Goal: Information Seeking & Learning: Check status

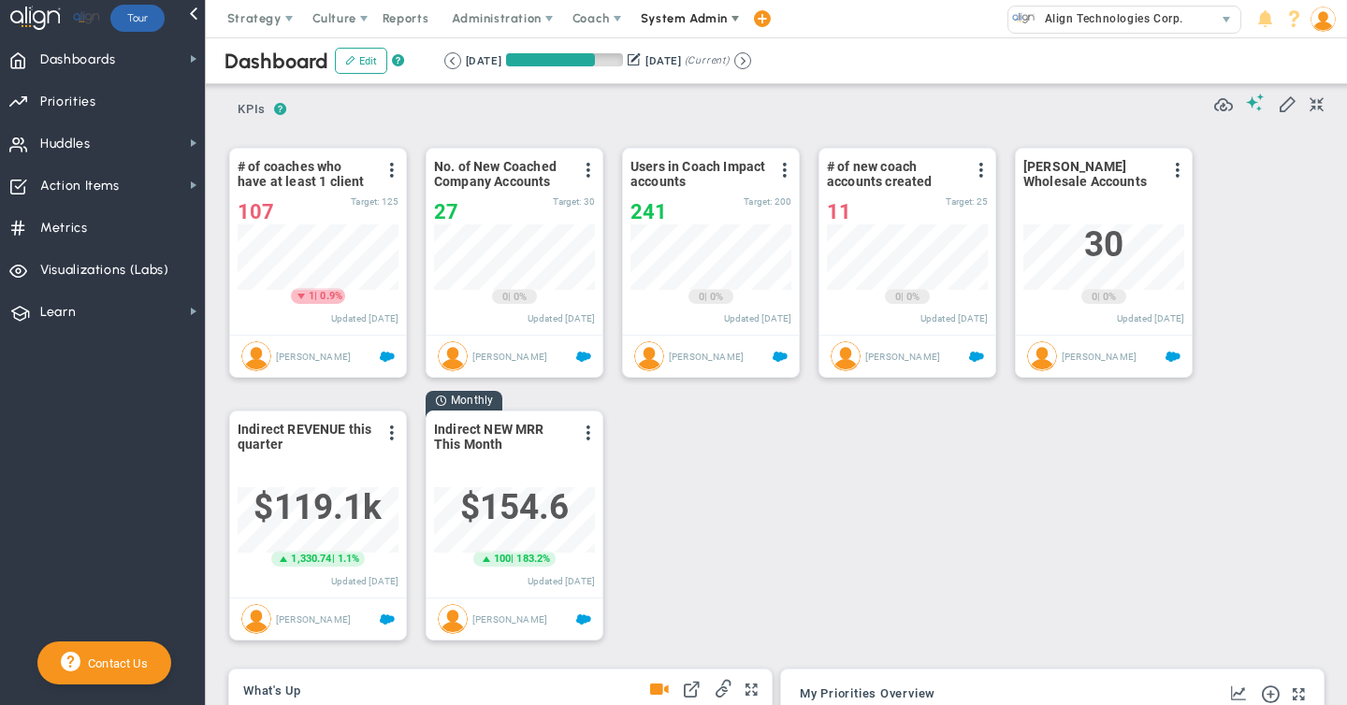
click at [674, 22] on span "System Admin" at bounding box center [684, 18] width 87 height 14
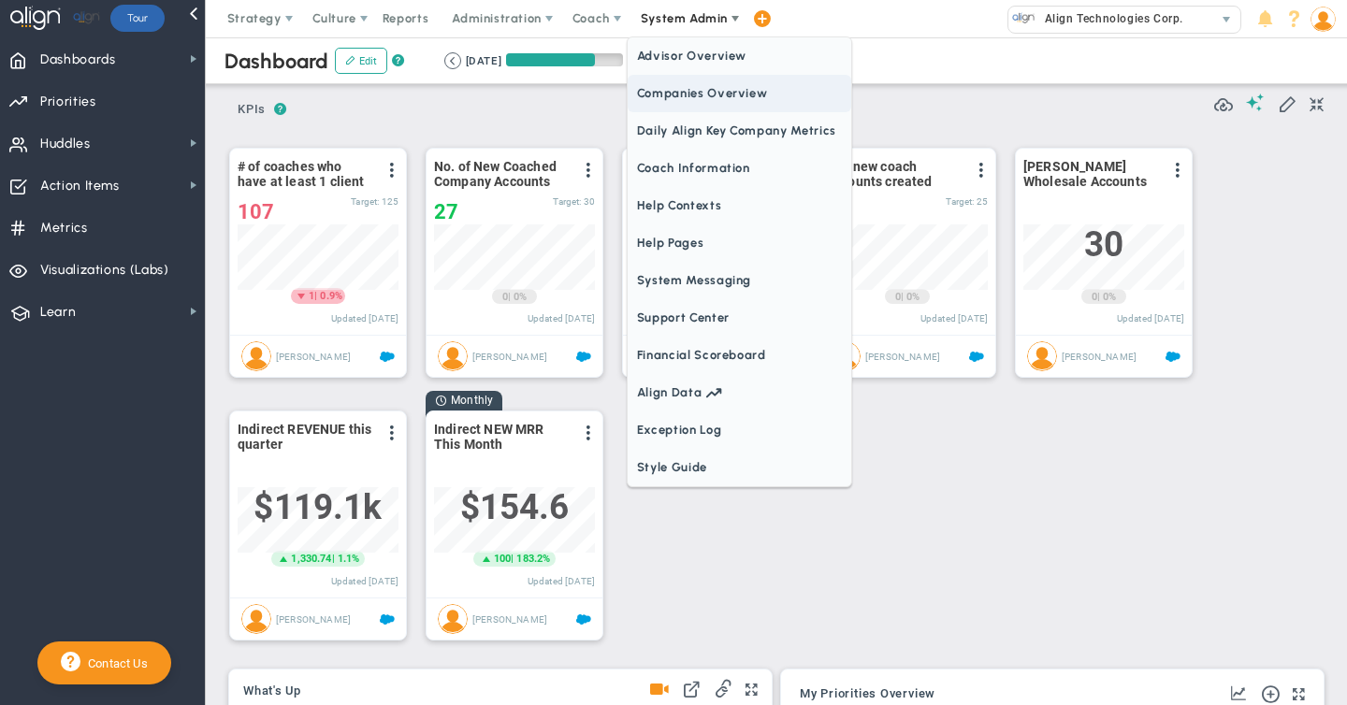
click at [661, 91] on span "Companies Overview" at bounding box center [740, 93] width 224 height 37
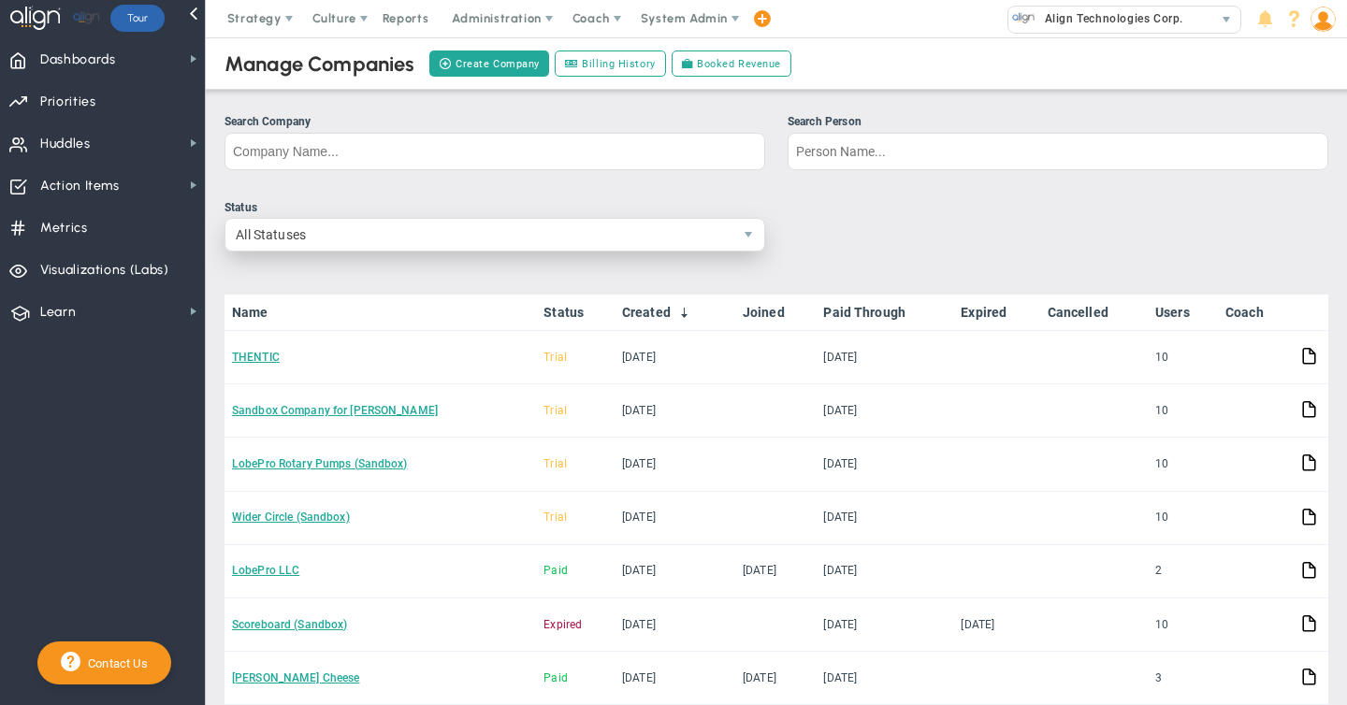
click at [468, 233] on span "All Statuses" at bounding box center [478, 235] width 507 height 32
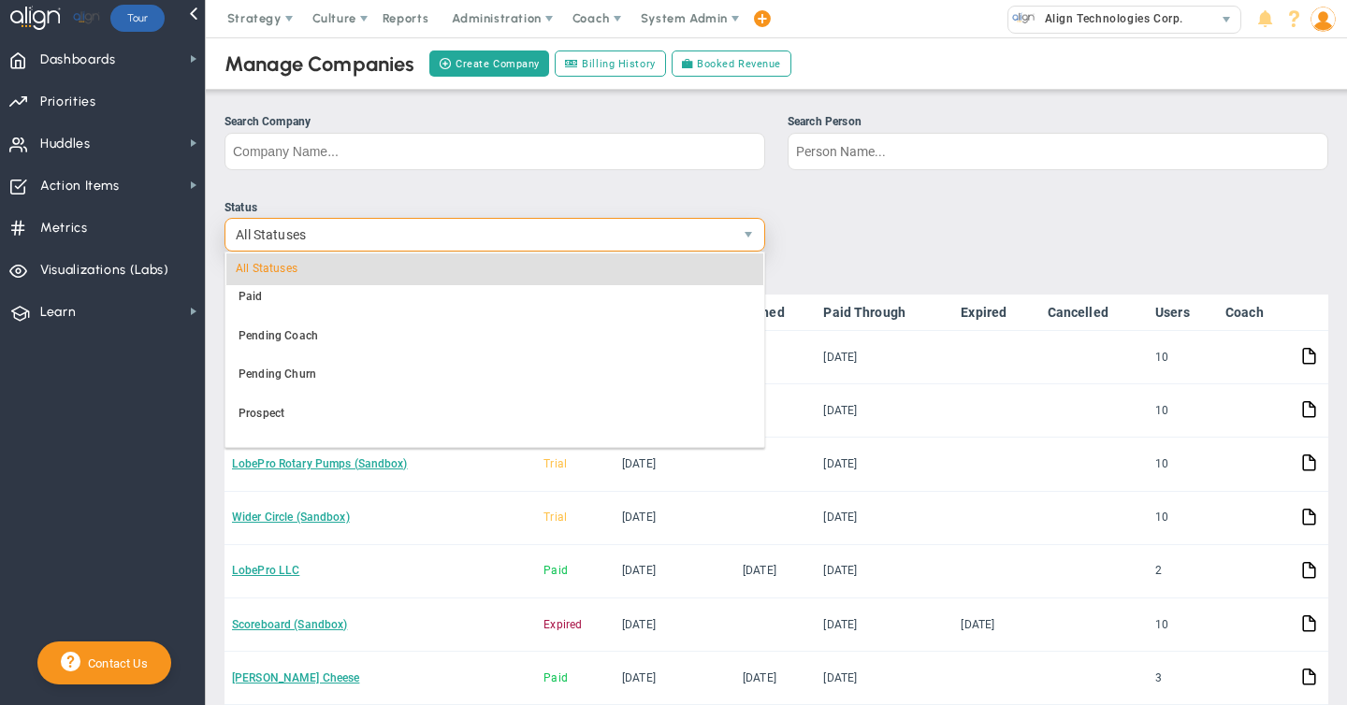
scroll to position [274, 0]
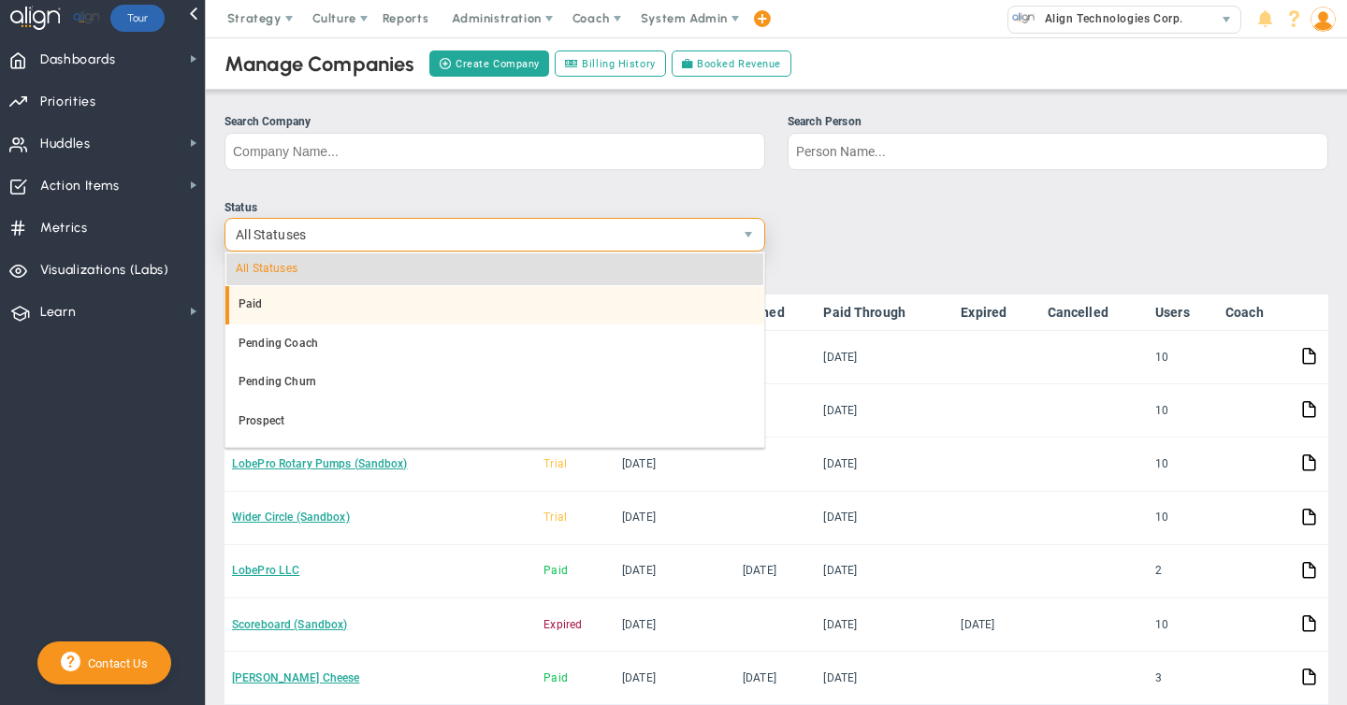
click at [263, 307] on li "Paid" at bounding box center [494, 304] width 539 height 39
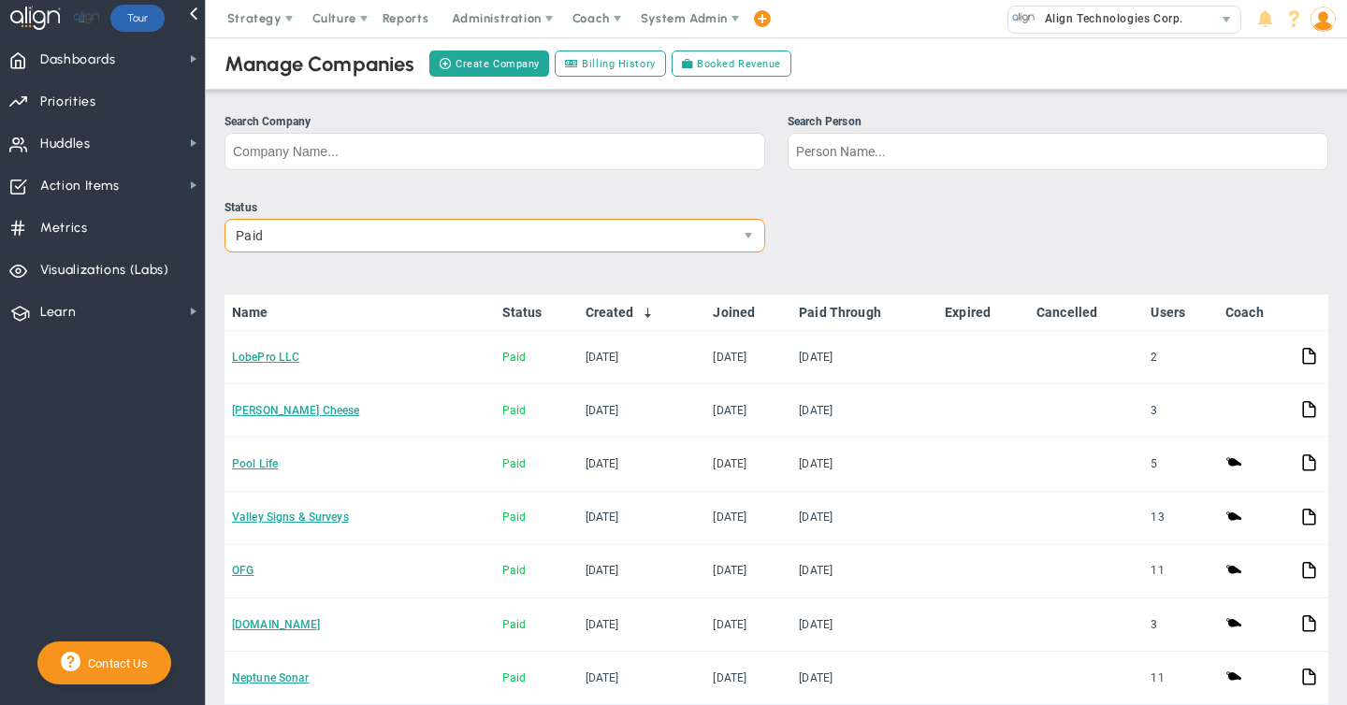
click at [749, 311] on link "Joined" at bounding box center [748, 312] width 70 height 15
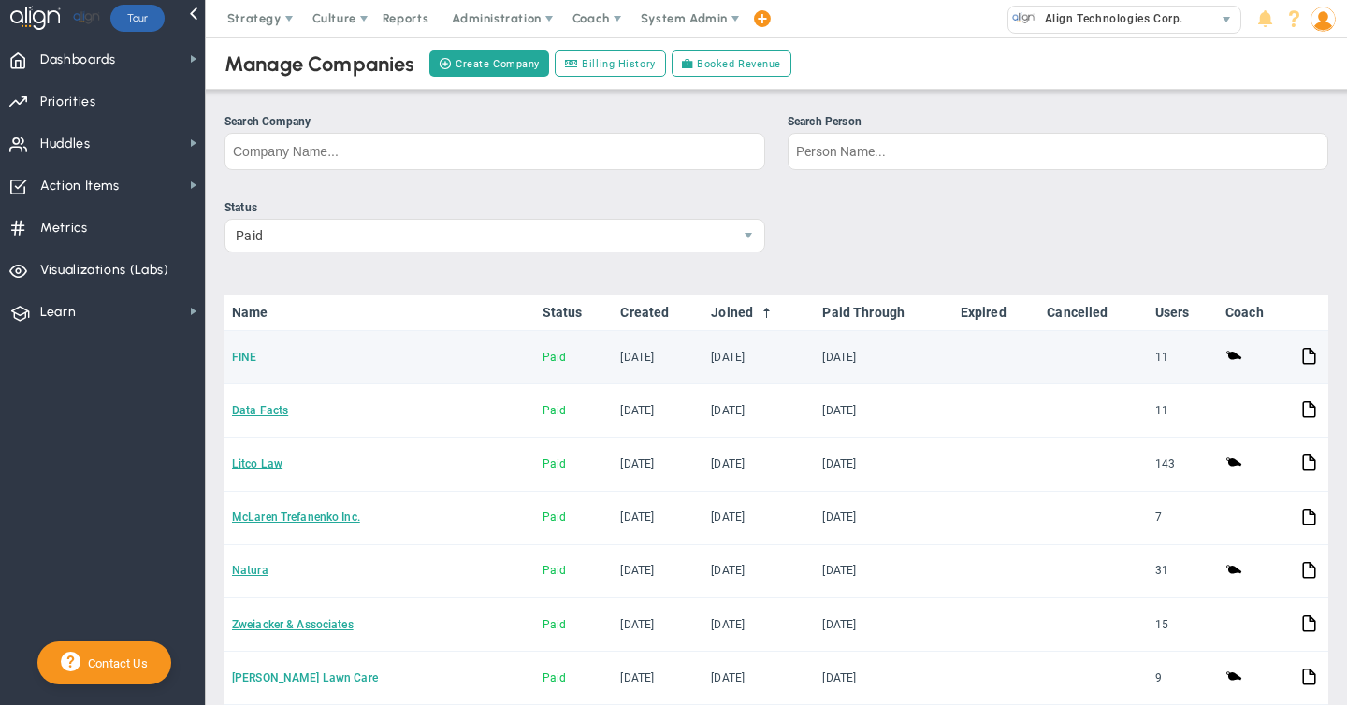
click at [249, 354] on link "FINE" at bounding box center [244, 357] width 24 height 13
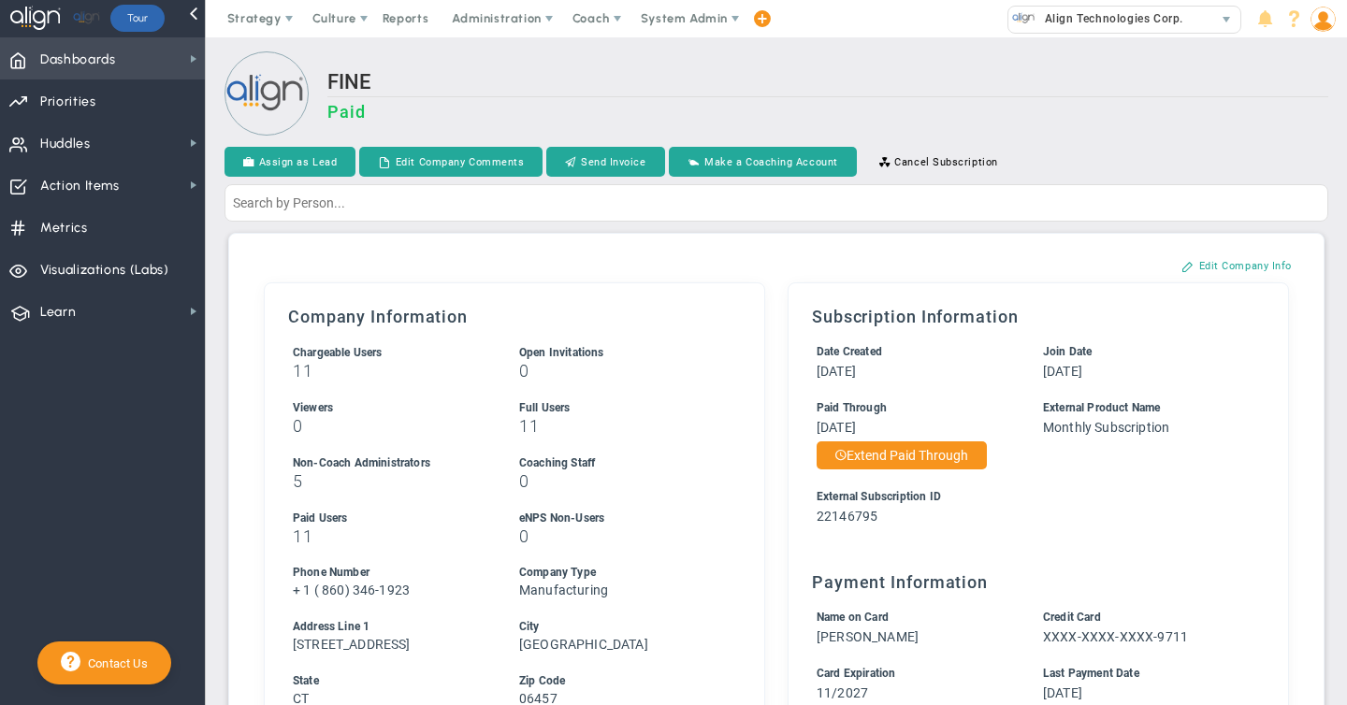
click at [141, 65] on span "Dashboards Dashboards" at bounding box center [102, 58] width 205 height 42
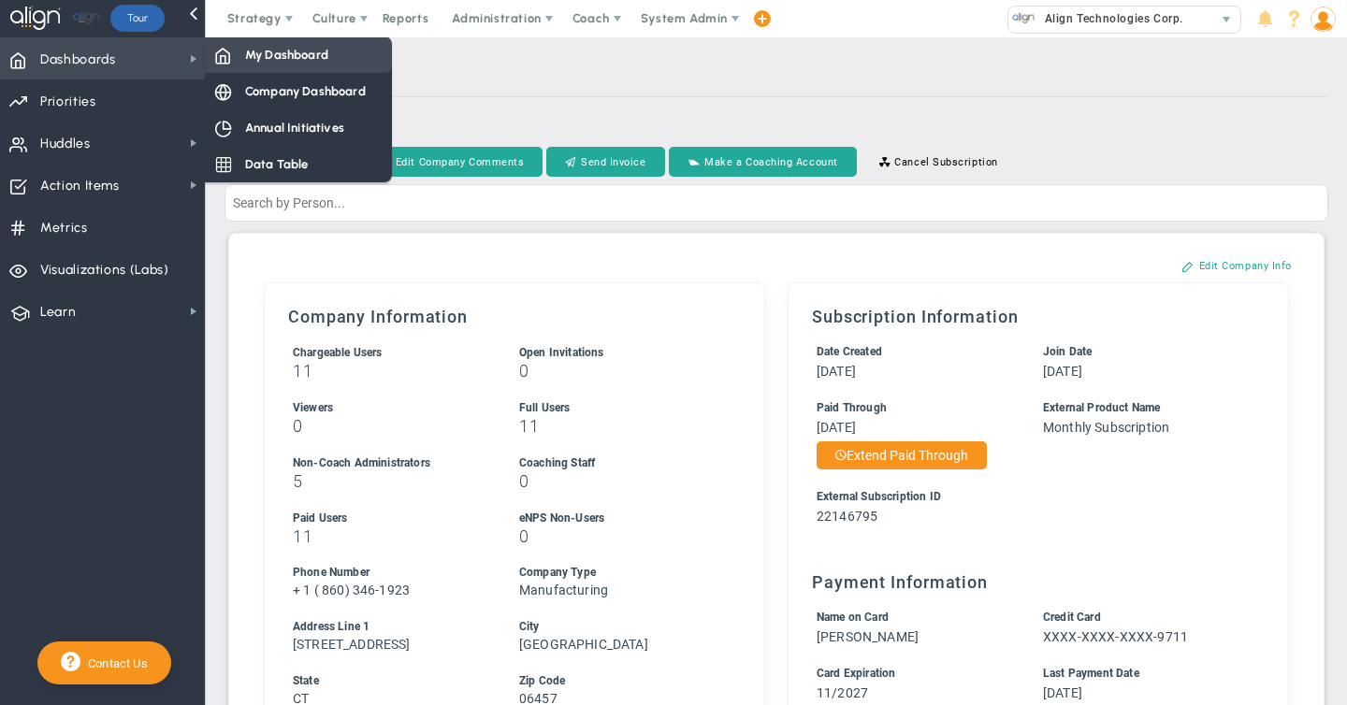
click at [272, 64] on div "My Dashboard" at bounding box center [298, 54] width 187 height 36
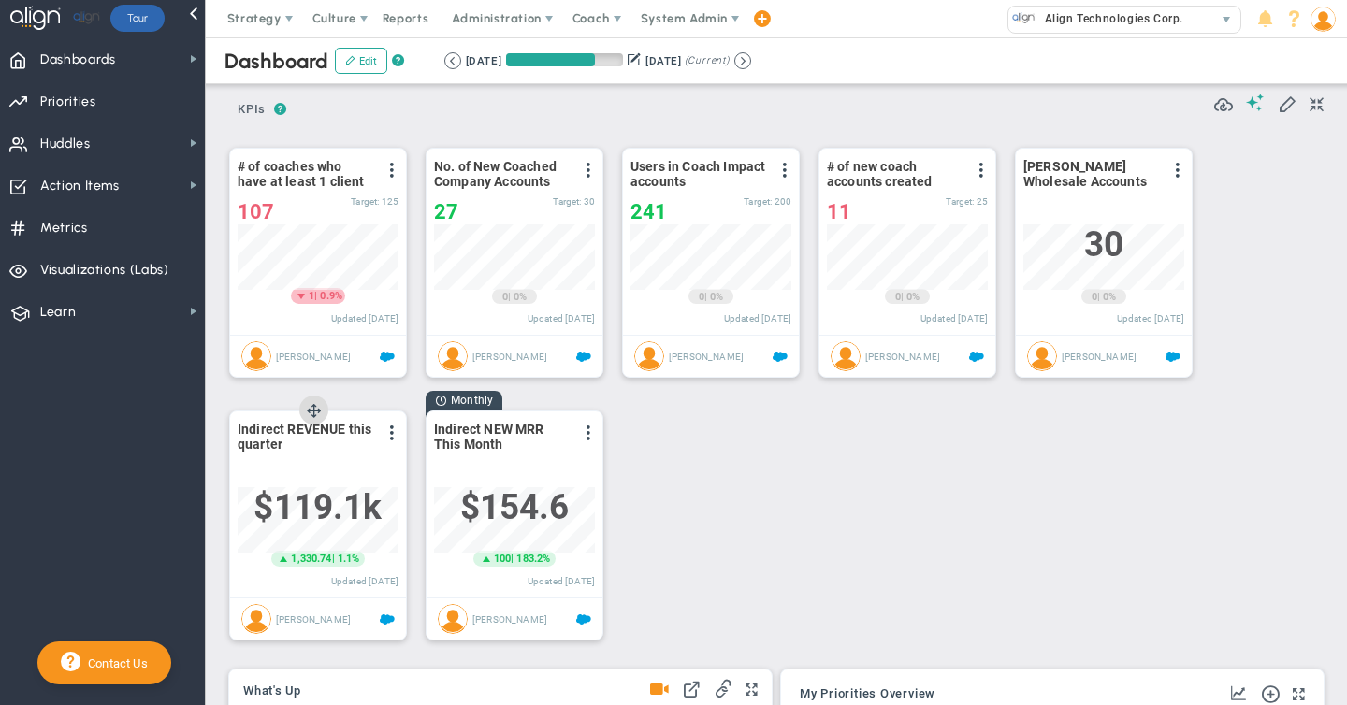
scroll to position [65, 161]
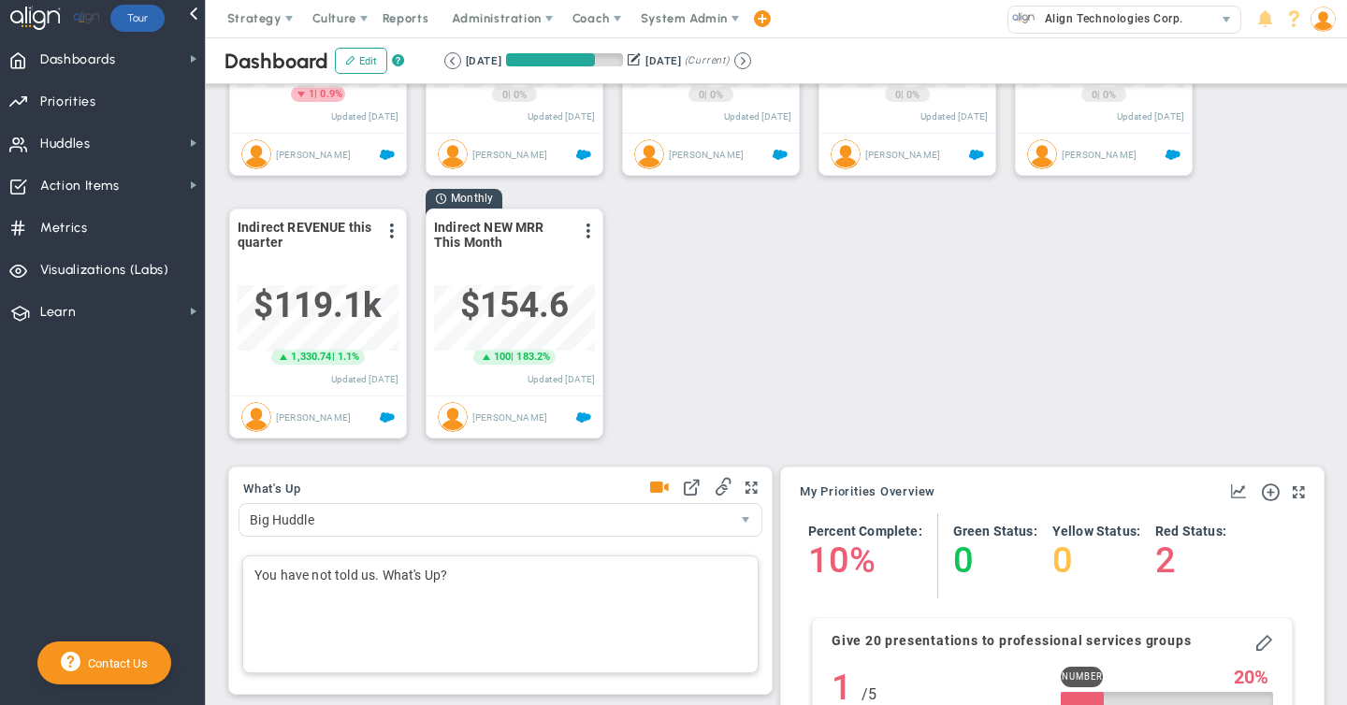
click at [287, 563] on div "You have not told us. What's Up?" at bounding box center [500, 615] width 516 height 118
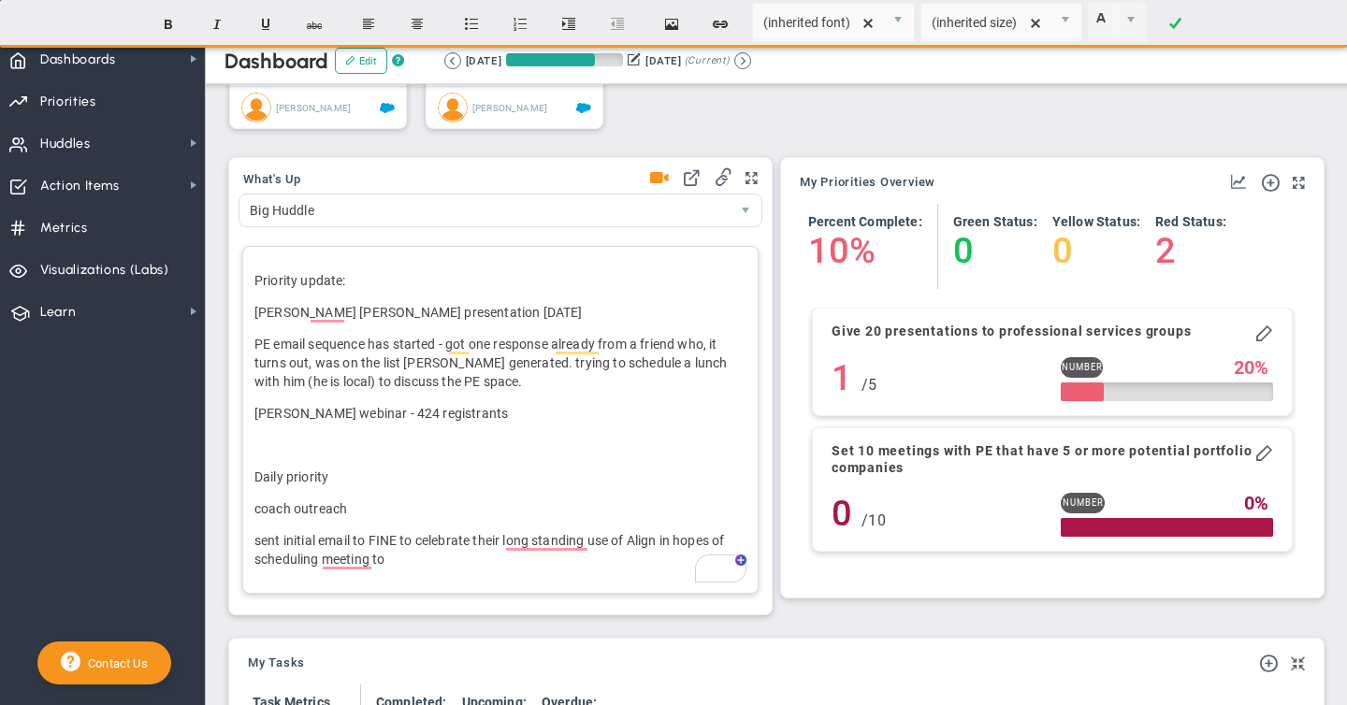
scroll to position [511, 0]
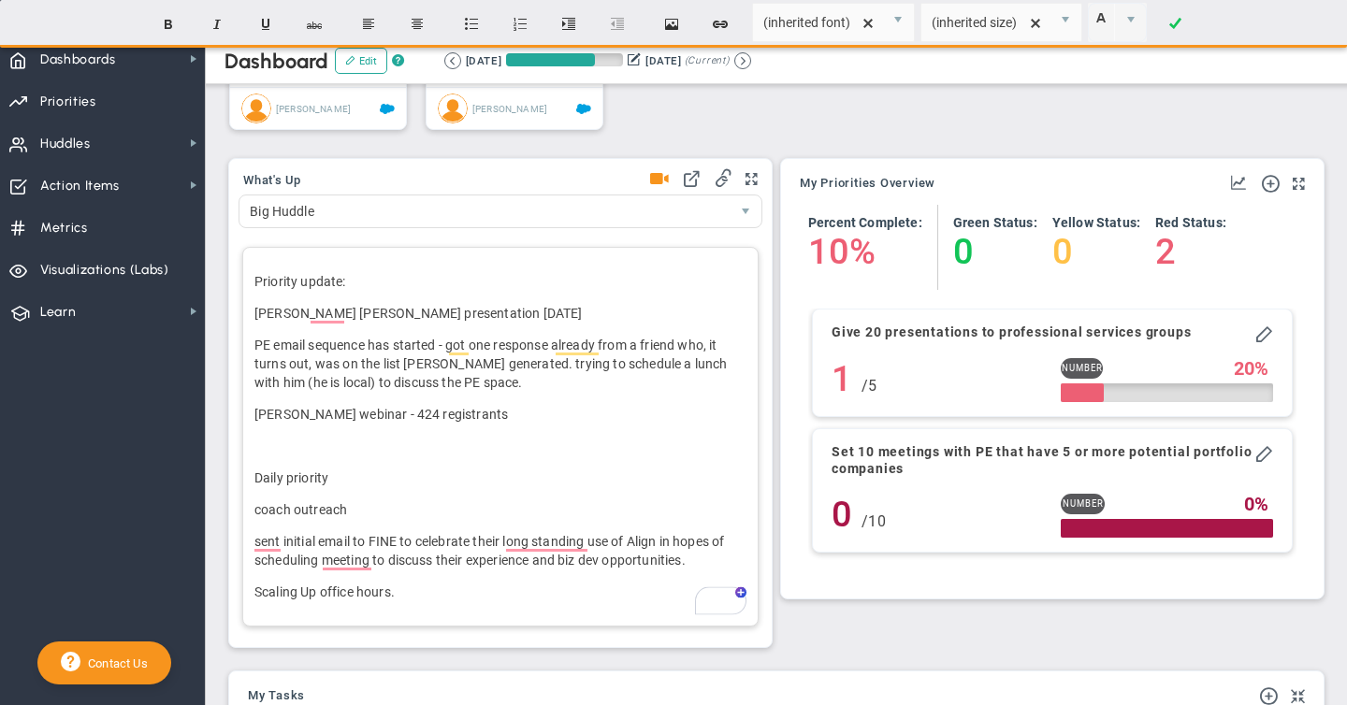
click at [253, 597] on div "Priority update: [PERSON_NAME] [PERSON_NAME] presentation [DATE] PE email seque…" at bounding box center [500, 437] width 516 height 380
click at [479, 587] on p "monthly Scaling Up office hours.﻿" at bounding box center [500, 592] width 492 height 19
click at [658, 180] on div "What's Up Big Huddle 7490 ﻿" at bounding box center [500, 403] width 544 height 490
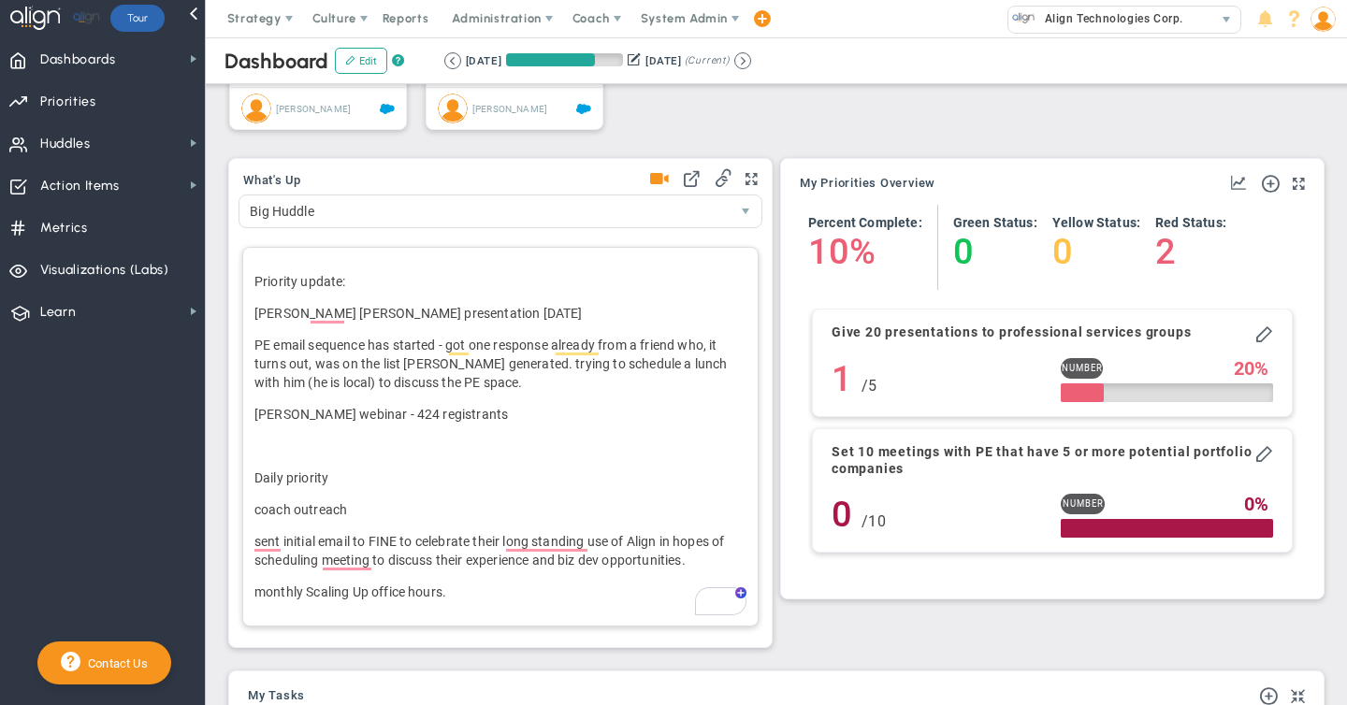
click at [465, 593] on p "monthly Scaling Up office hours.﻿" at bounding box center [500, 592] width 492 height 19
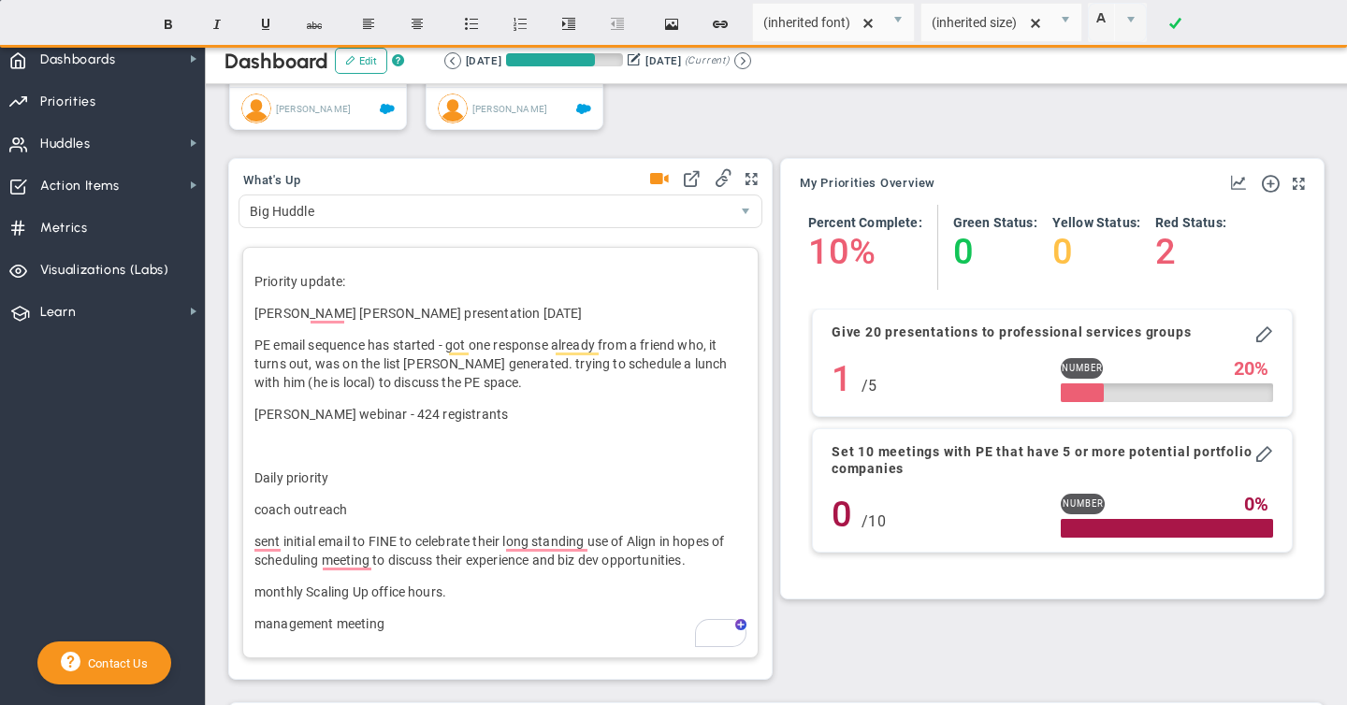
click at [661, 177] on span at bounding box center [659, 179] width 19 height 26
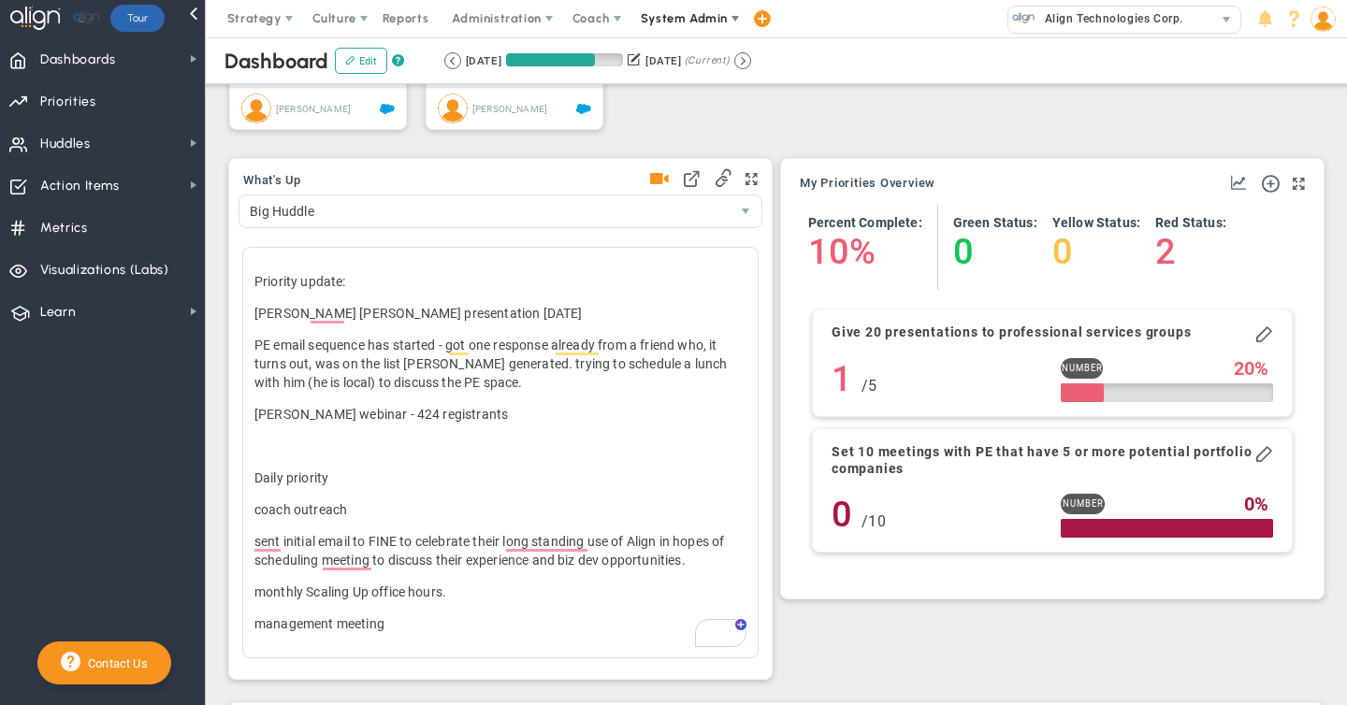
click at [668, 20] on span "System Admin" at bounding box center [684, 18] width 87 height 14
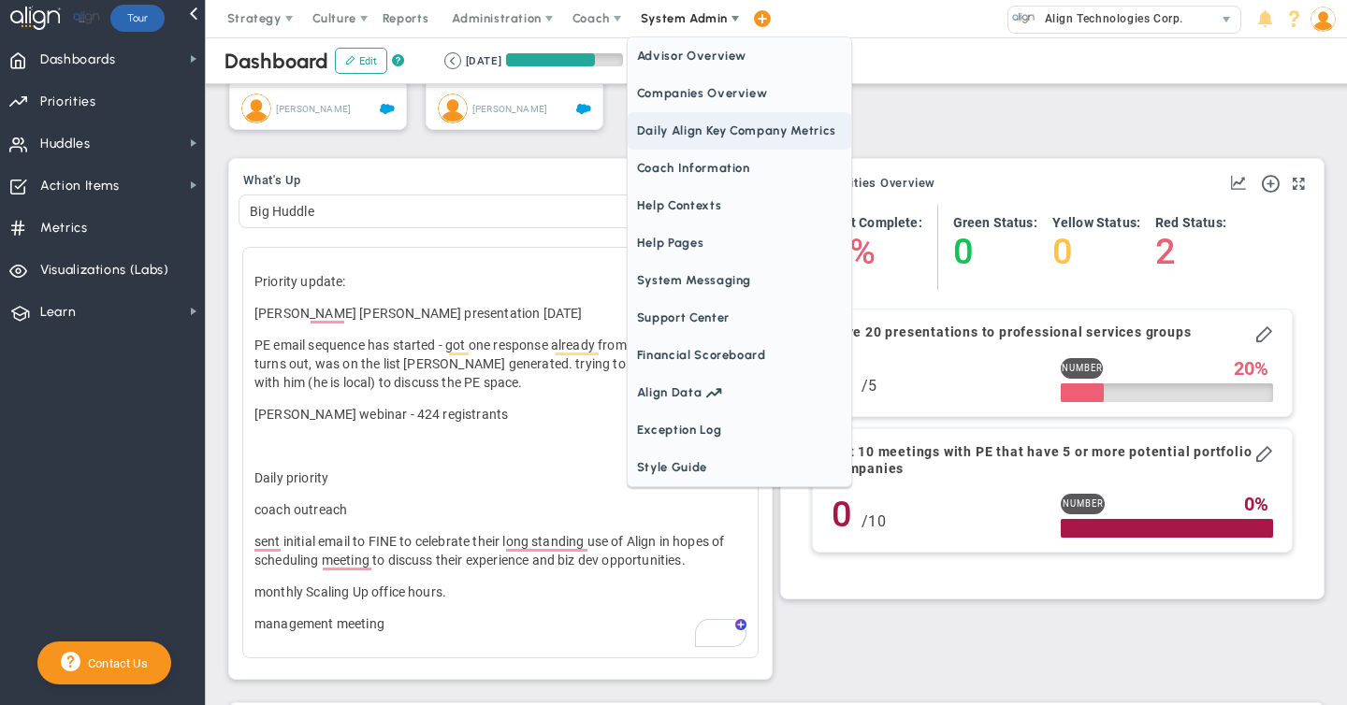
click at [686, 130] on span "Daily Align Key Company Metrics" at bounding box center [740, 130] width 224 height 37
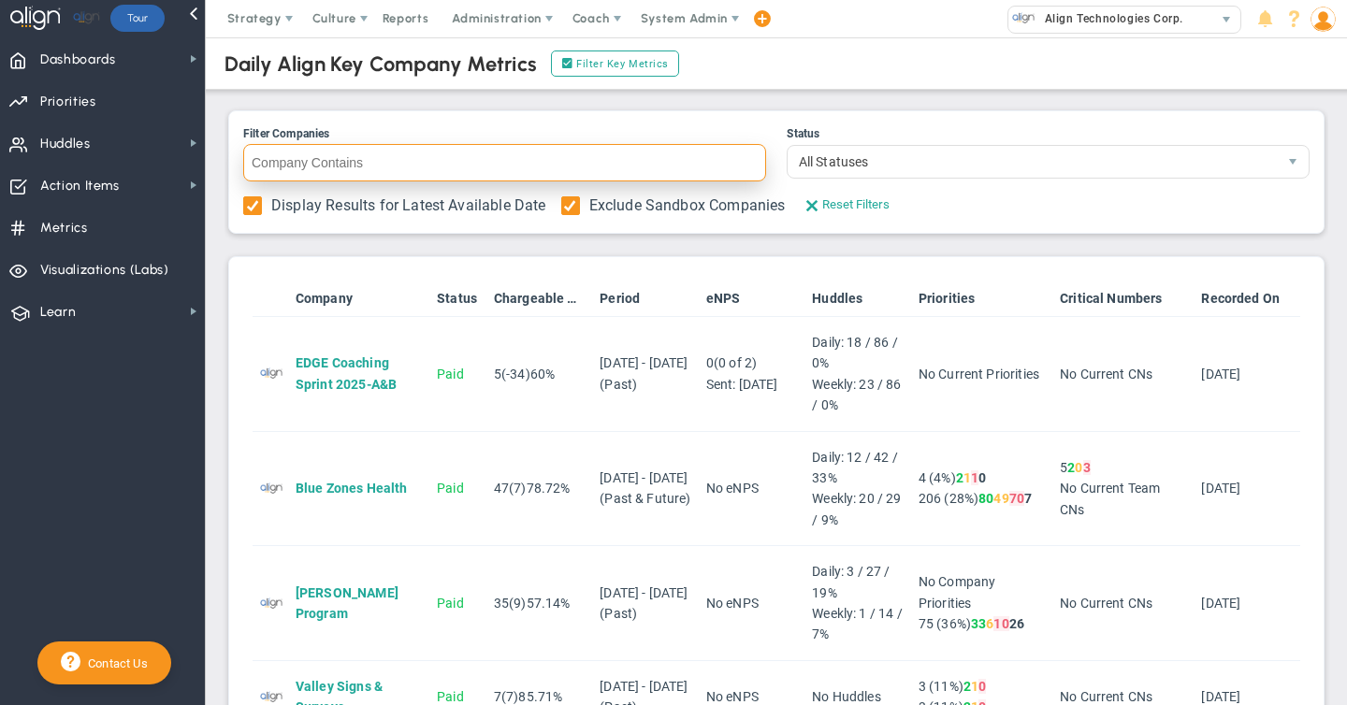
click at [266, 157] on input "Filter Companies" at bounding box center [504, 162] width 523 height 37
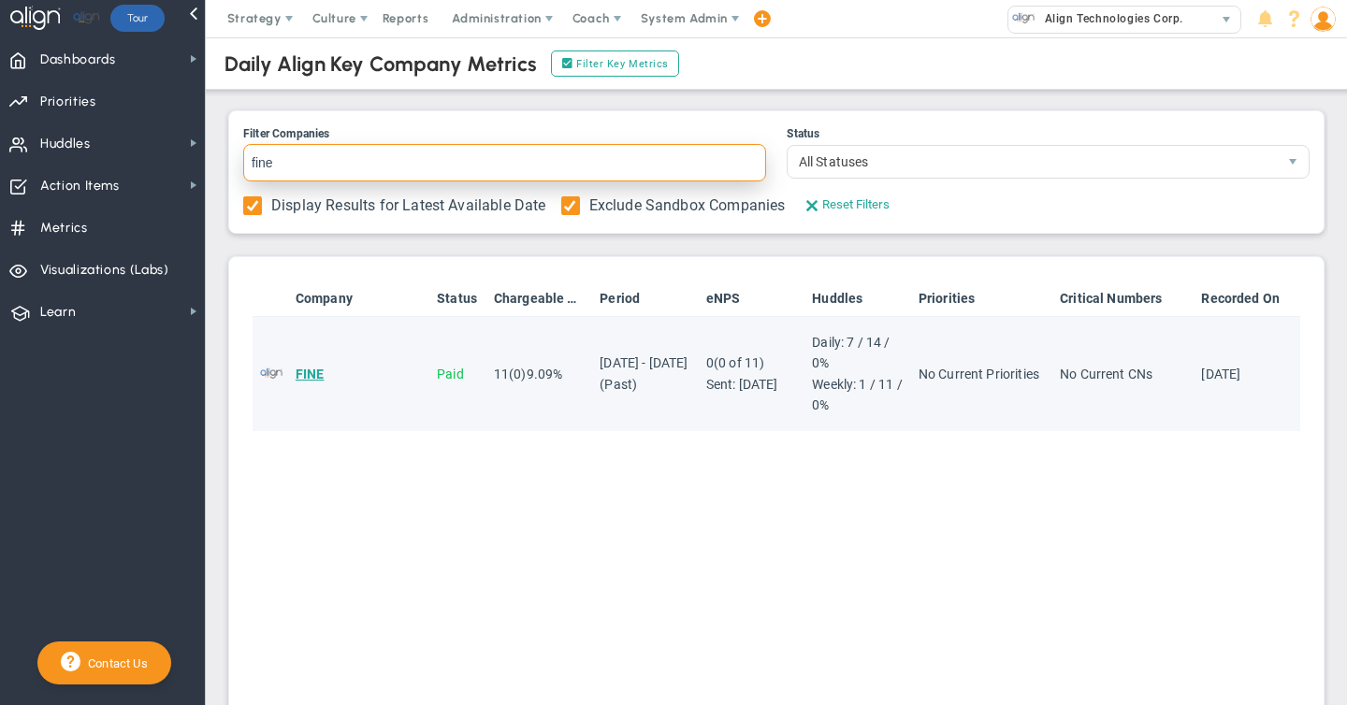
type input "fine"
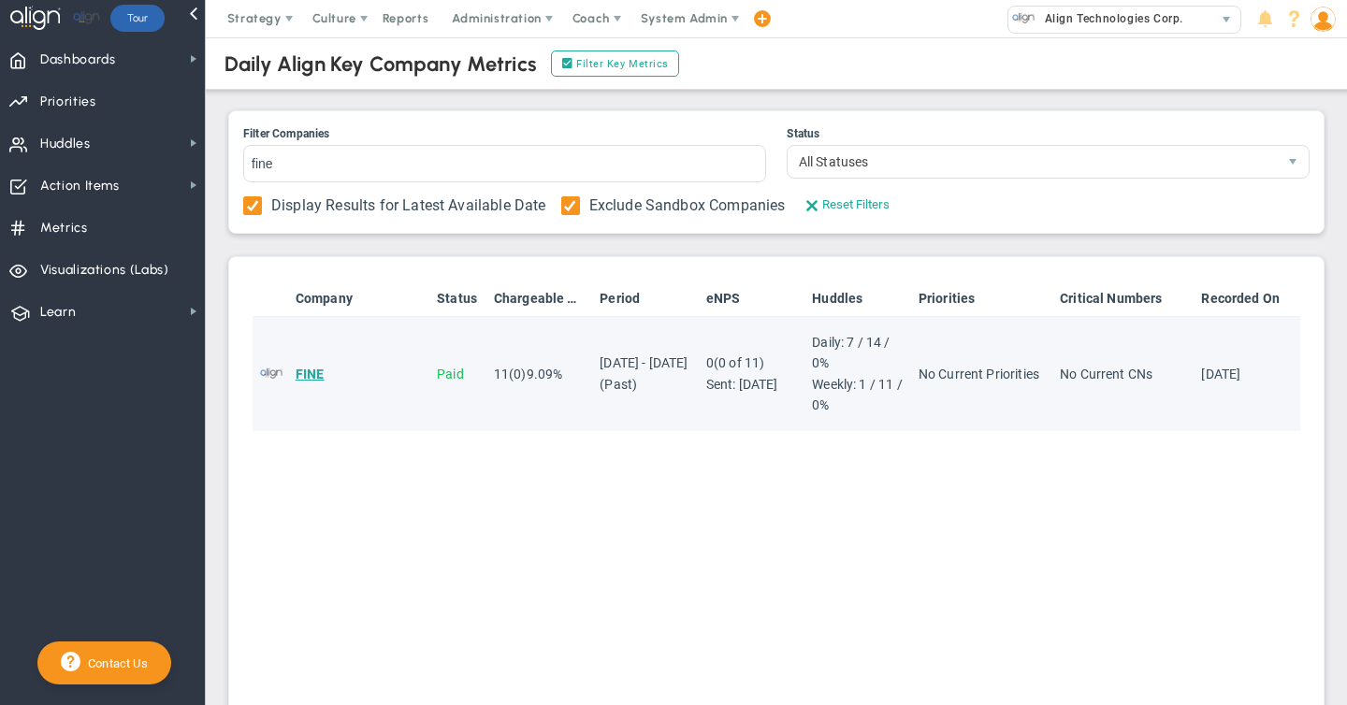
click at [310, 376] on span "FINE" at bounding box center [310, 374] width 29 height 15
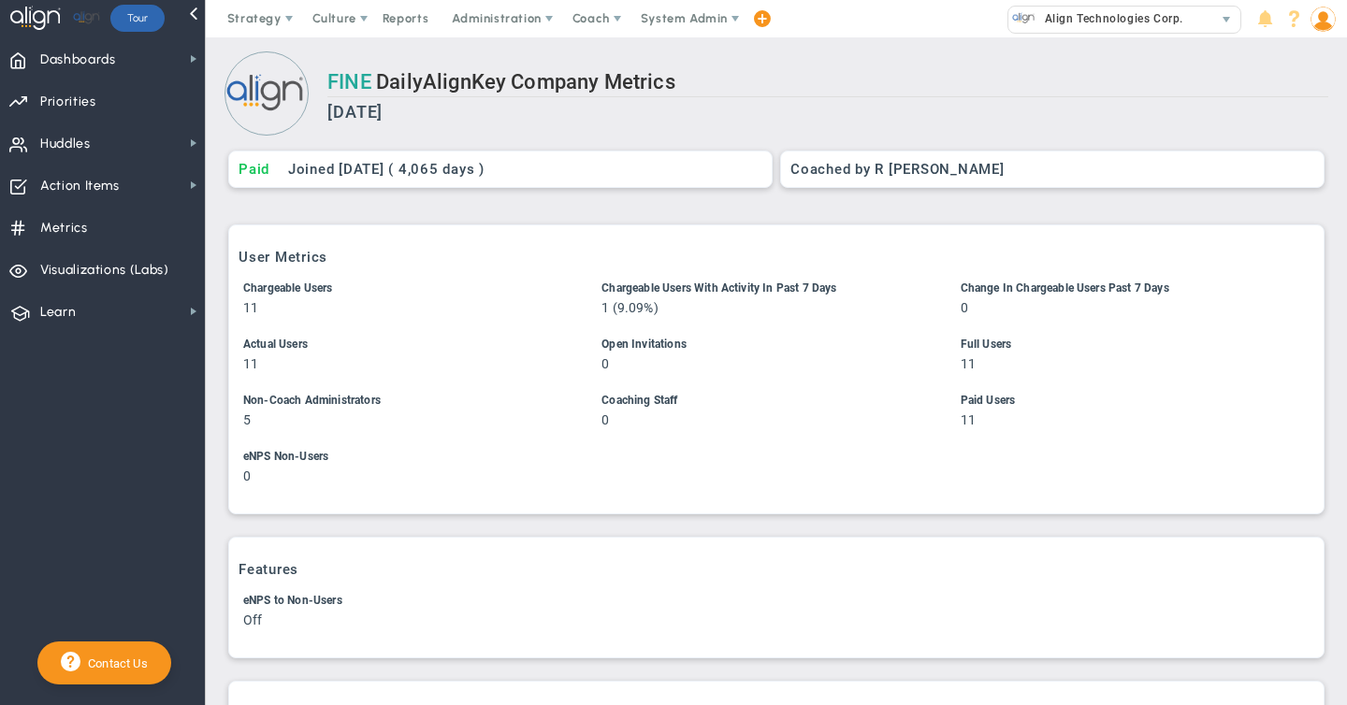
click at [352, 82] on link "FINE" at bounding box center [349, 81] width 44 height 23
